Goal: Find specific page/section: Find specific page/section

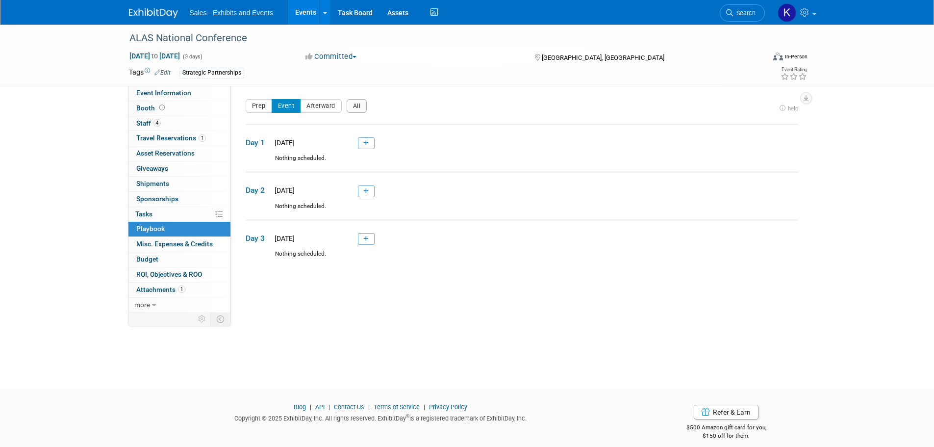
click at [148, 8] on img at bounding box center [153, 13] width 49 height 10
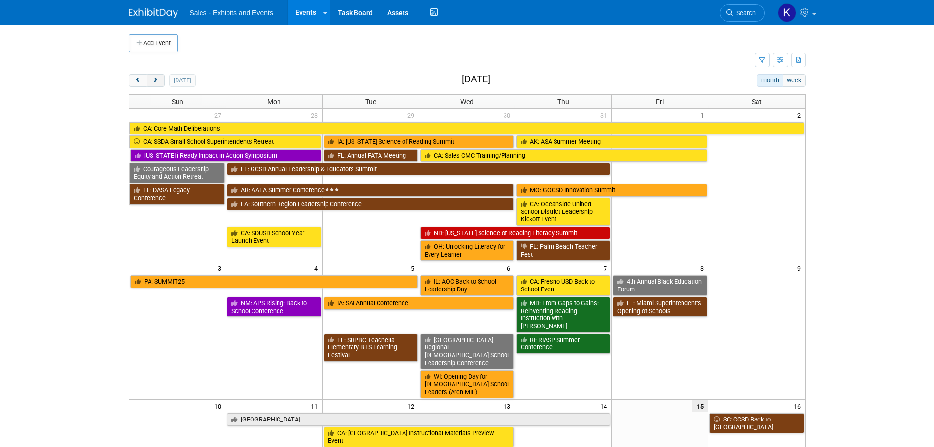
click at [160, 78] on button "next" at bounding box center [156, 80] width 18 height 13
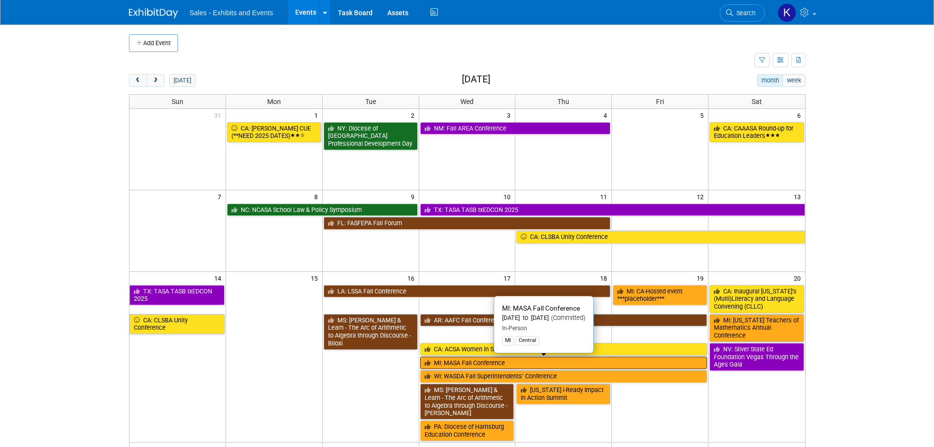
click at [521, 363] on link "MI: MASA Fall Conference" at bounding box center [563, 362] width 287 height 13
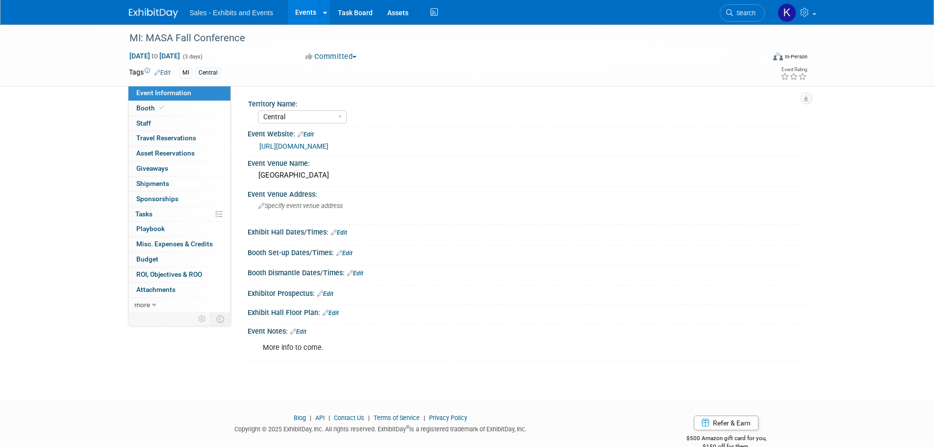
select select "Central"
click at [145, 123] on span "Staff 0" at bounding box center [143, 123] width 15 height 8
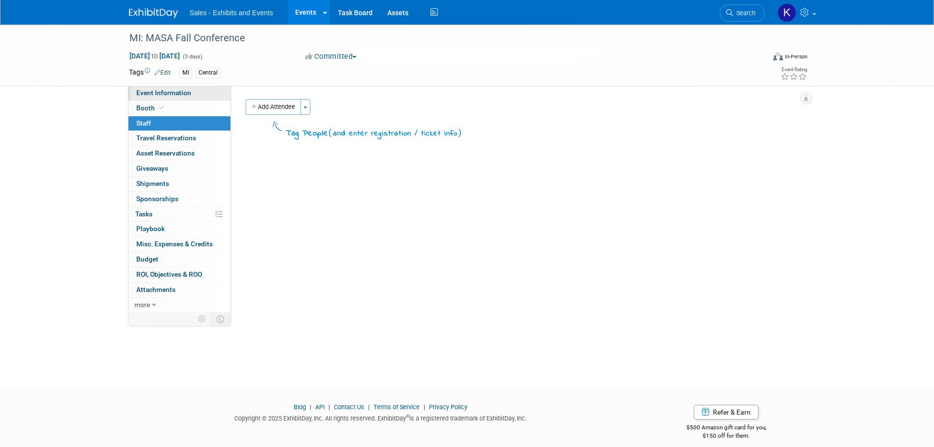
click at [158, 89] on span "Event Information" at bounding box center [163, 93] width 55 height 8
select select "Central"
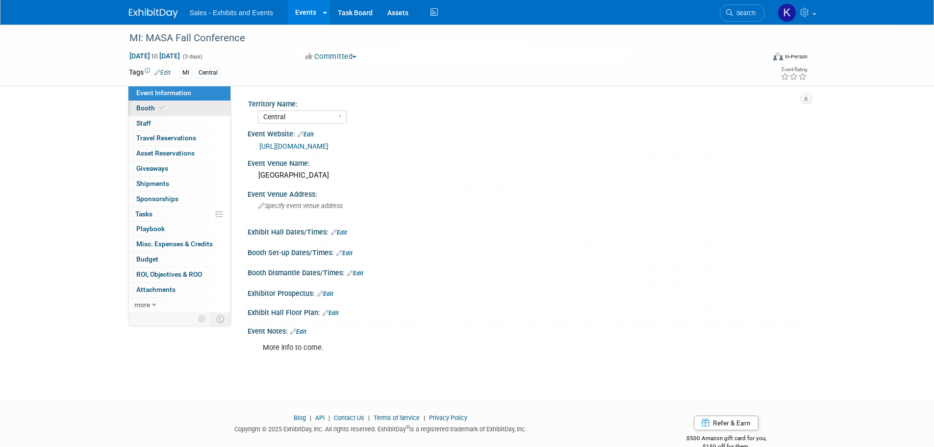
click at [148, 106] on span "Booth" at bounding box center [151, 108] width 30 height 8
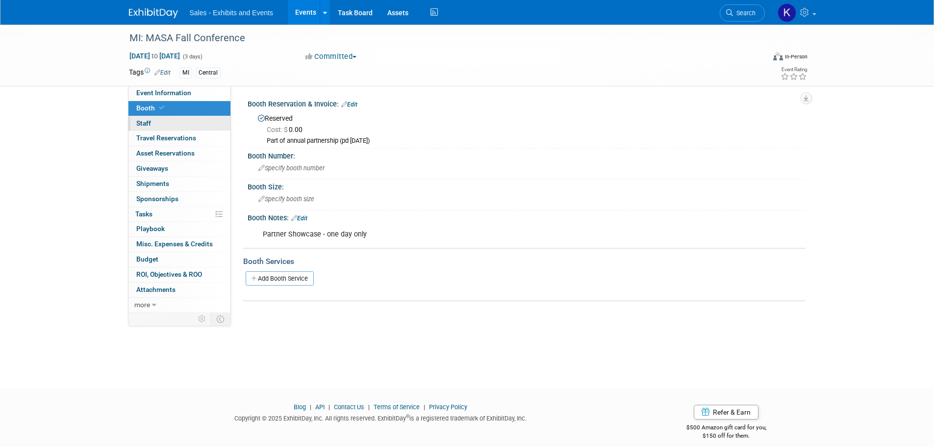
click at [143, 126] on span "Staff 0" at bounding box center [143, 123] width 15 height 8
